Goal: Task Accomplishment & Management: Use online tool/utility

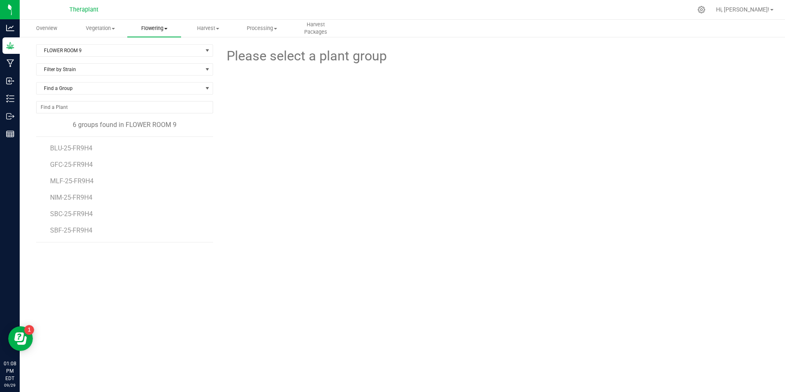
click at [164, 25] on span "Flowering" at bounding box center [154, 28] width 54 height 7
click at [180, 71] on span "Flowering plants" at bounding box center [160, 69] width 67 height 7
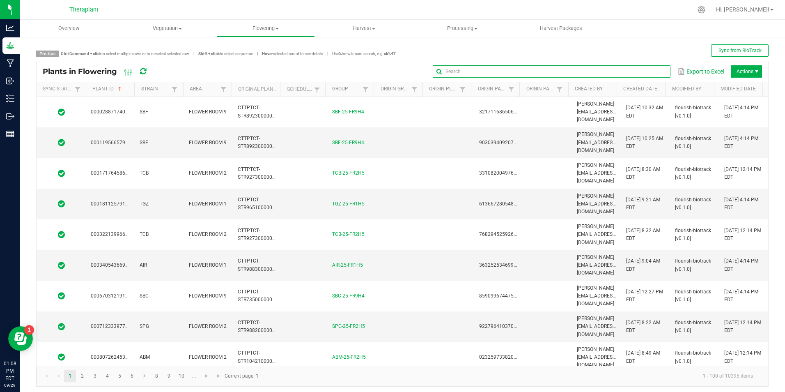
click at [638, 72] on input "text" at bounding box center [552, 71] width 238 height 12
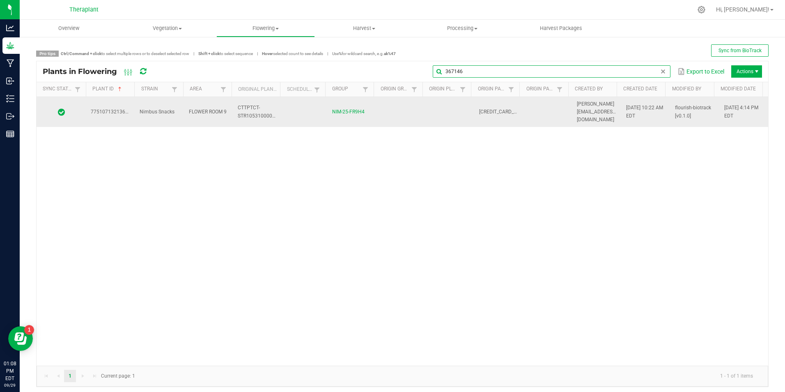
type input "367146"
click at [268, 112] on span "CTTPTCT-STR1053100000025" at bounding box center [261, 112] width 46 height 14
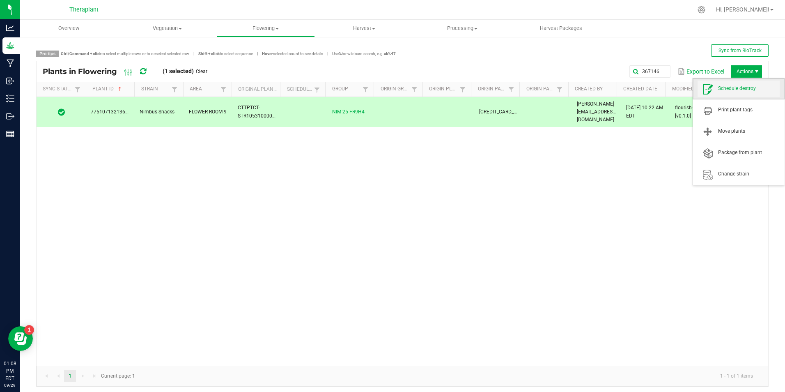
click at [741, 86] on span "Schedule destroy" at bounding box center [749, 88] width 62 height 7
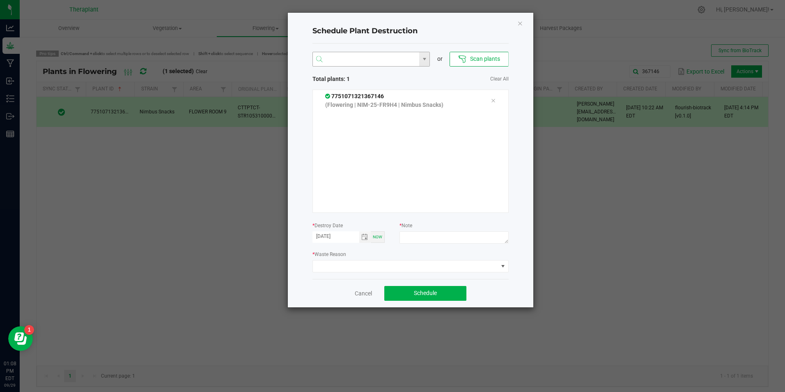
click at [368, 54] on input "NO DATA FOUND" at bounding box center [366, 59] width 107 height 15
click at [382, 92] on li "9416619334263102" at bounding box center [371, 89] width 117 height 14
type input "9416619334263102"
click at [432, 237] on textarea at bounding box center [454, 237] width 109 height 12
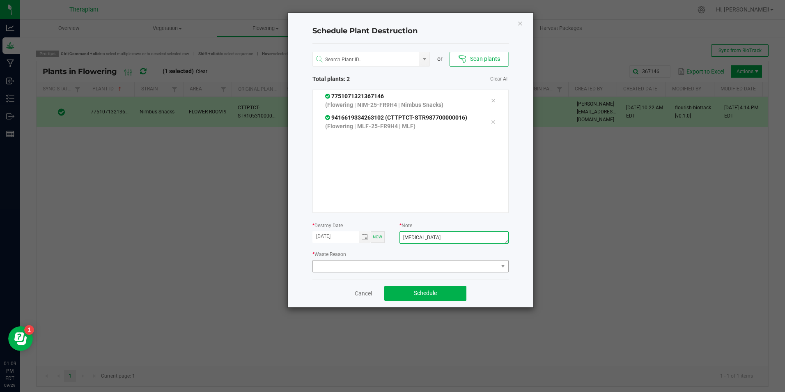
type textarea "[MEDICAL_DATA]"
click at [421, 263] on span at bounding box center [405, 266] width 185 height 12
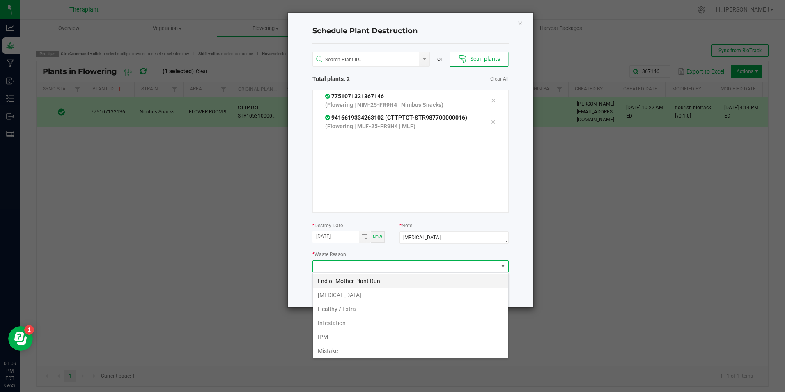
scroll to position [12, 196]
click at [420, 296] on li "[MEDICAL_DATA]" at bounding box center [411, 295] width 196 height 14
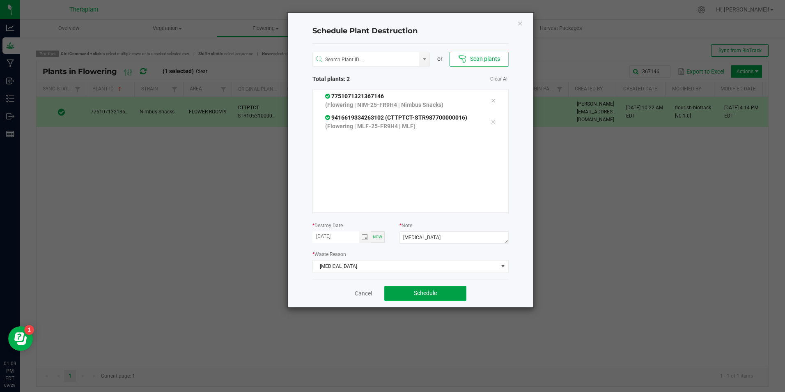
click at [418, 291] on span "Schedule" at bounding box center [425, 293] width 23 height 7
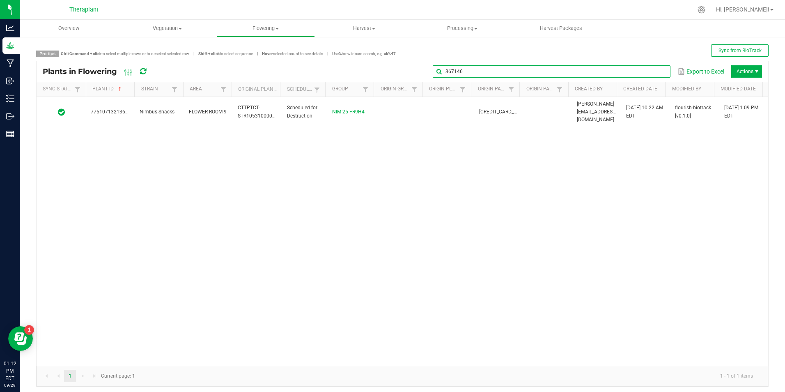
click at [657, 70] on global-search-input-ngx "367146" at bounding box center [552, 72] width 238 height 6
click at [660, 70] on span at bounding box center [663, 71] width 7 height 7
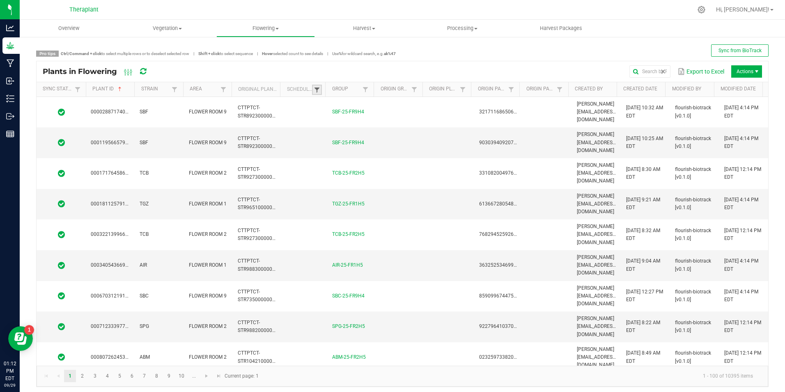
click at [318, 89] on span at bounding box center [317, 90] width 7 height 7
click at [324, 126] on li "Scheduled" at bounding box center [355, 124] width 80 height 11
checkbox input "true"
click at [362, 152] on button "Filter" at bounding box center [379, 153] width 41 height 18
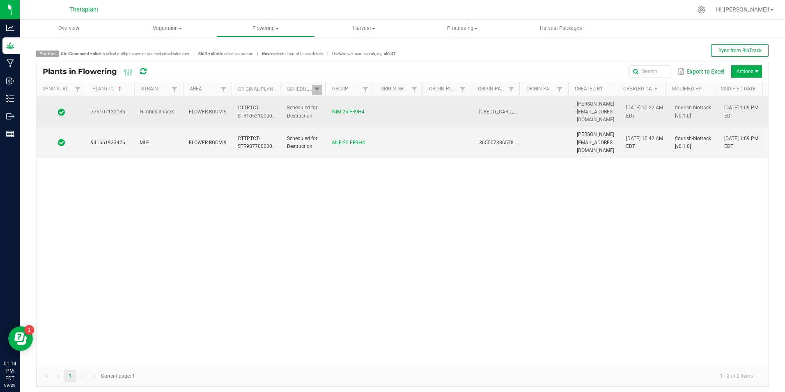
click at [431, 110] on td at bounding box center [449, 112] width 49 height 31
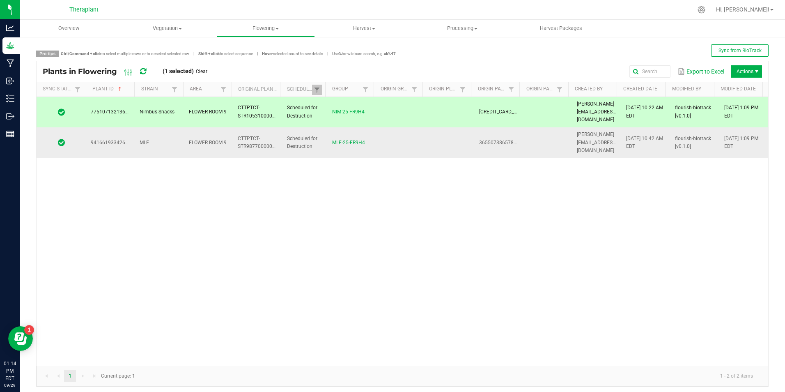
click at [439, 135] on td at bounding box center [449, 142] width 49 height 30
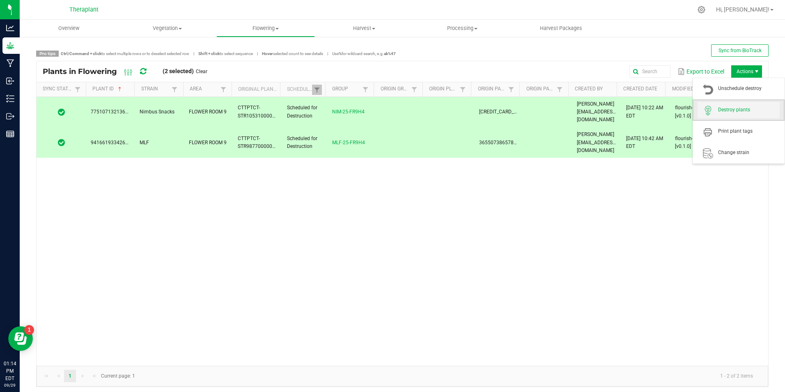
click at [737, 109] on span "Destroy plants" at bounding box center [749, 109] width 62 height 7
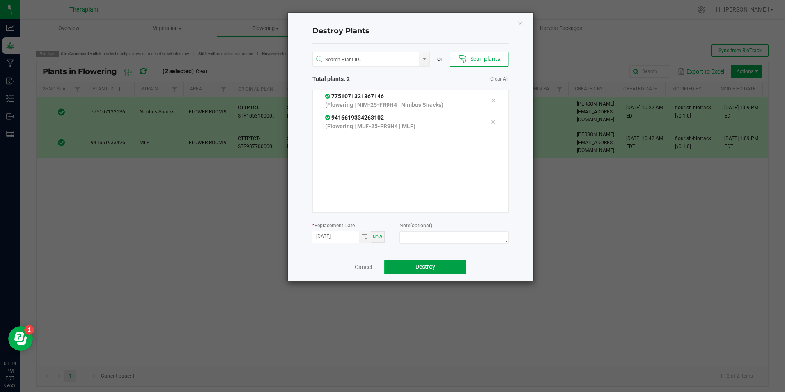
click at [432, 267] on span "Destroy" at bounding box center [426, 266] width 20 height 7
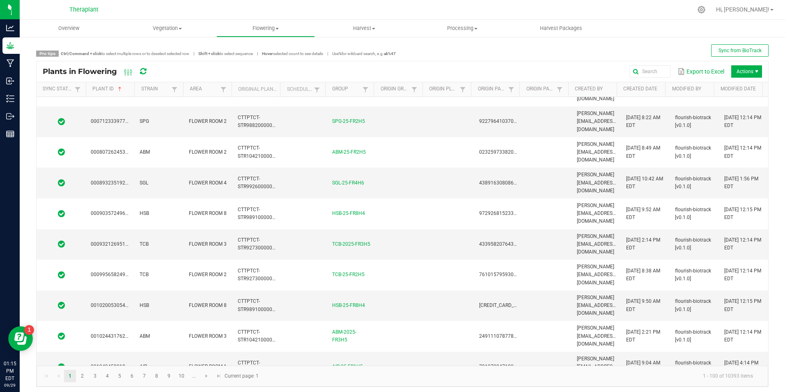
scroll to position [205, 0]
